Goal: Information Seeking & Learning: Check status

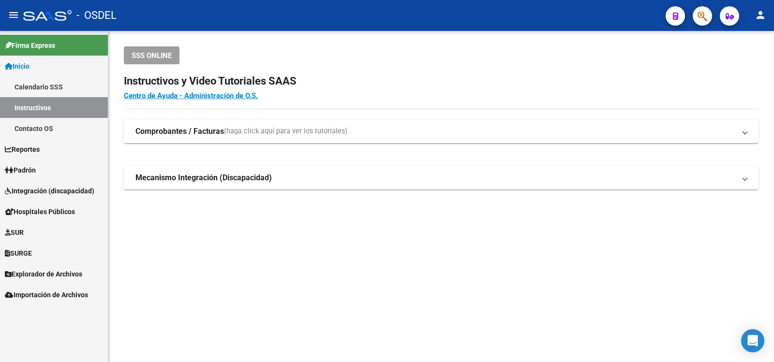
click at [31, 168] on span "Padrón" at bounding box center [20, 170] width 31 height 11
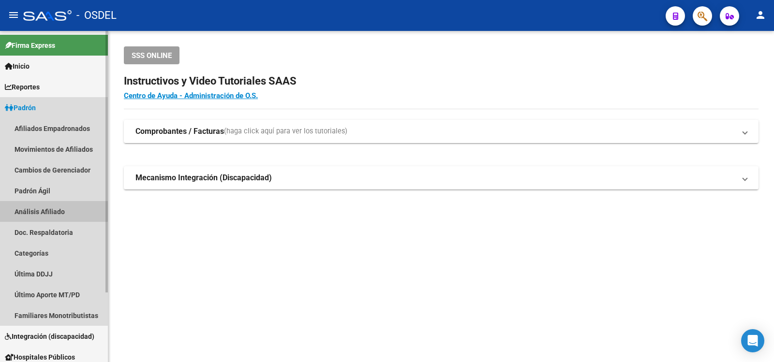
click at [34, 210] on link "Análisis Afiliado" at bounding box center [54, 211] width 108 height 21
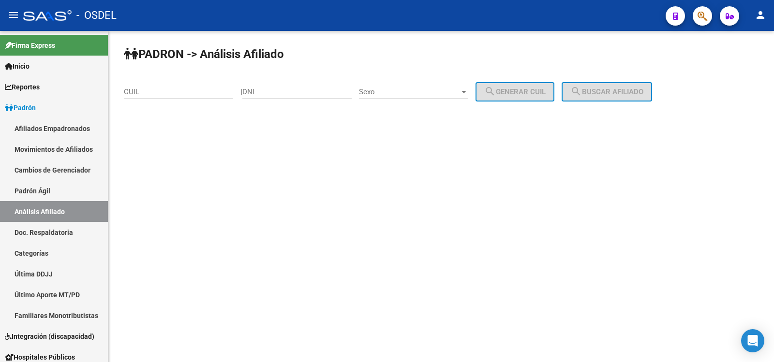
click at [275, 90] on input "DNI" at bounding box center [296, 92] width 109 height 9
type input "23087670"
click at [468, 90] on div at bounding box center [463, 92] width 9 height 8
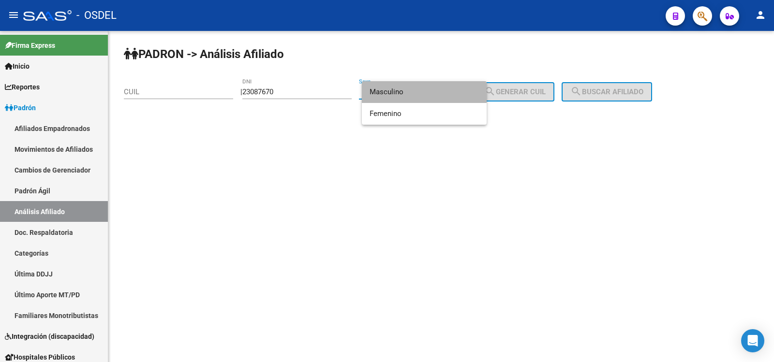
drag, startPoint x: 393, startPoint y: 90, endPoint x: 479, endPoint y: 88, distance: 86.6
click at [393, 90] on span "Masculino" at bounding box center [424, 92] width 109 height 22
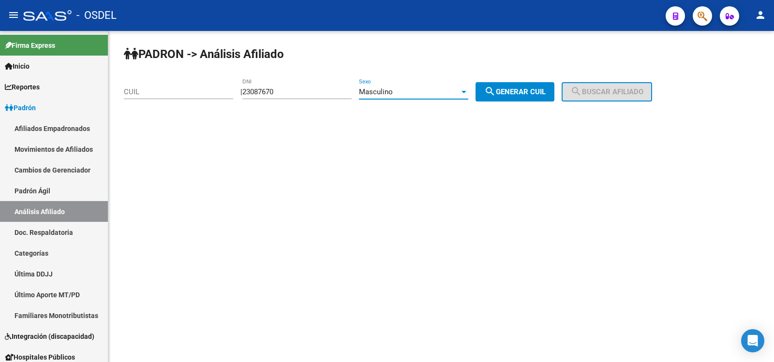
click at [530, 90] on span "search Generar CUIL" at bounding box center [514, 92] width 61 height 9
type input "20-23087670-4"
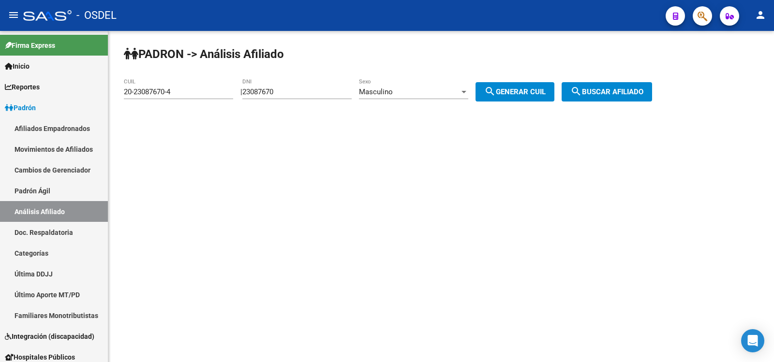
click at [610, 91] on span "search Buscar afiliado" at bounding box center [606, 92] width 73 height 9
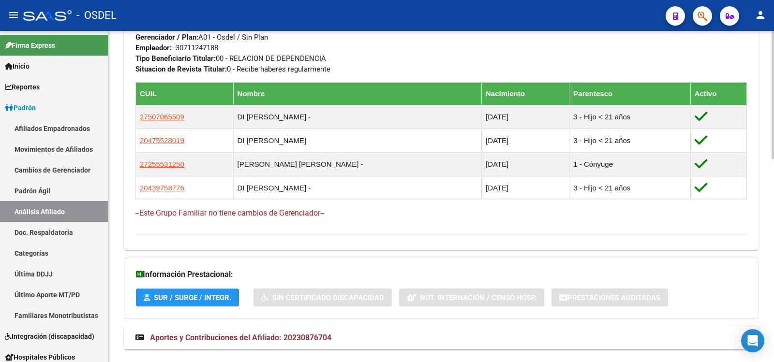
scroll to position [525, 0]
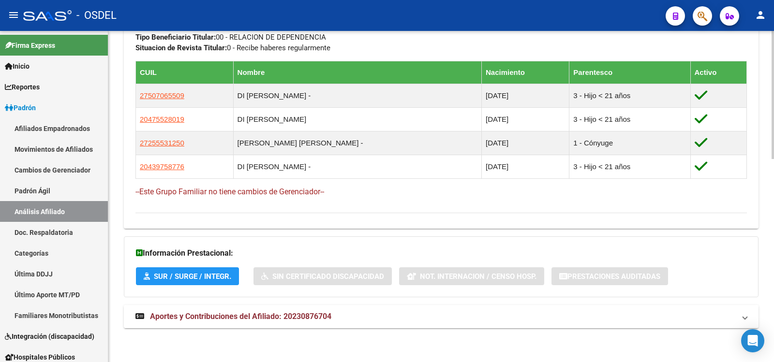
click at [224, 314] on span "Aportes y Contribuciones del Afiliado: 20230876704" at bounding box center [240, 316] width 181 height 9
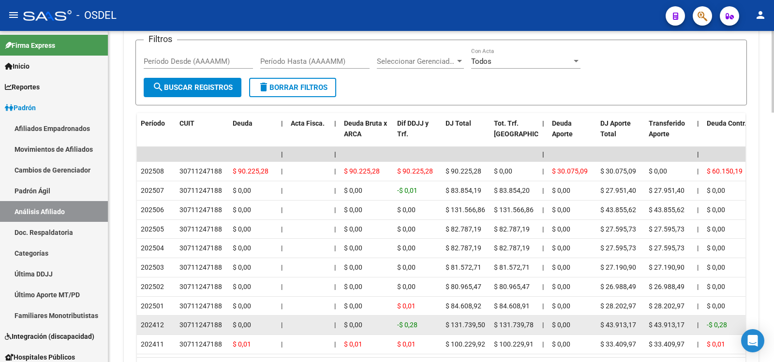
scroll to position [960, 0]
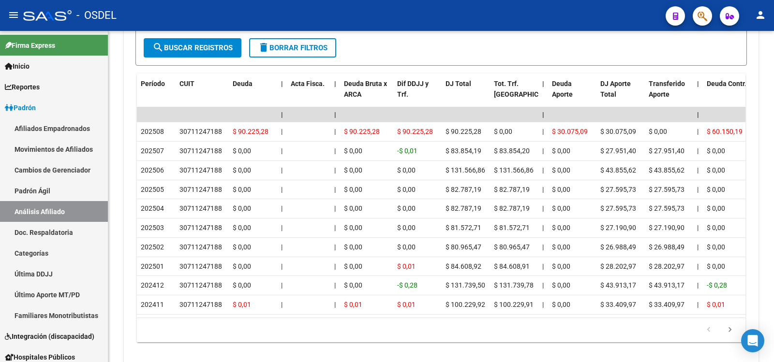
click at [761, 16] on mat-icon "person" at bounding box center [761, 15] width 12 height 12
click at [744, 61] on button "exit_to_app Salir" at bounding box center [740, 63] width 59 height 23
